Goal: Task Accomplishment & Management: Use online tool/utility

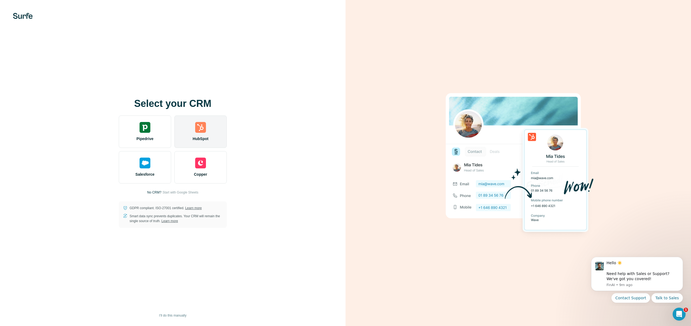
click at [209, 141] on div "HubSpot" at bounding box center [200, 132] width 52 height 32
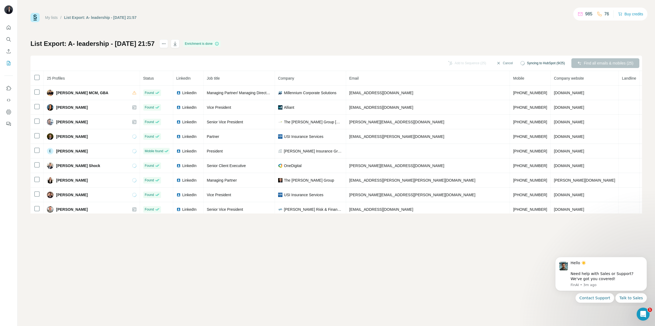
click at [529, 63] on span "Syncing to HubSpot (9/25)" at bounding box center [546, 63] width 38 height 5
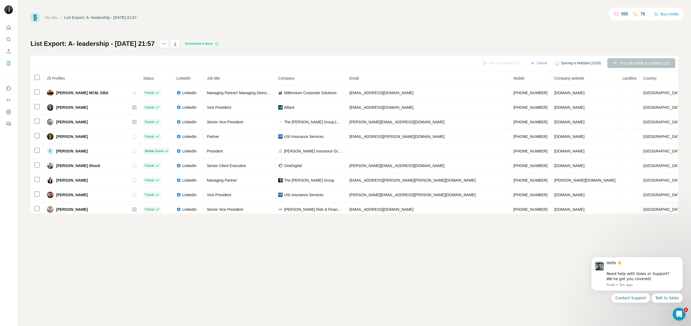
click at [571, 63] on span "Syncing to HubSpot (11/25)" at bounding box center [581, 63] width 40 height 5
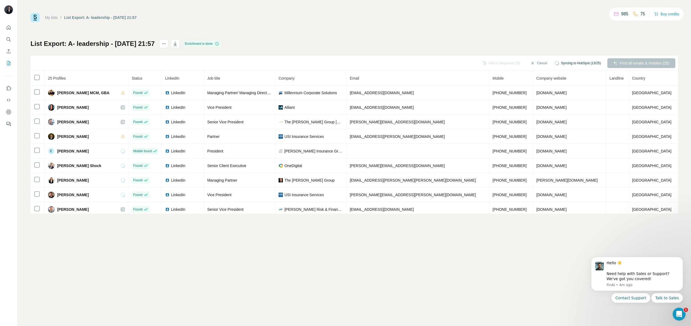
click at [580, 65] on span "Syncing to HubSpot (13/25)" at bounding box center [581, 63] width 40 height 5
